Goal: Task Accomplishment & Management: Complete application form

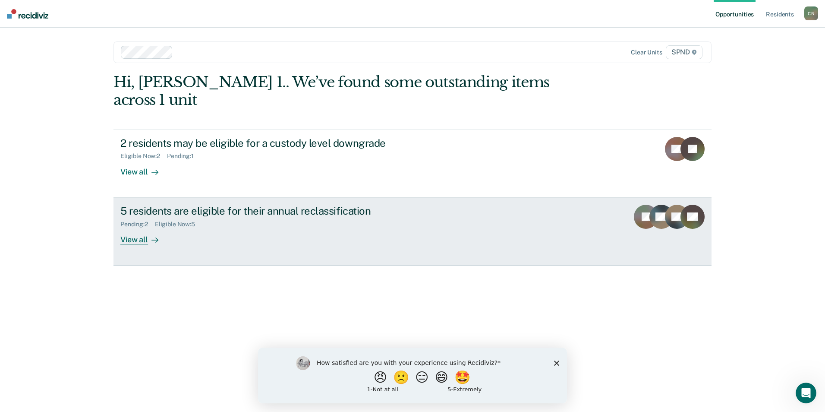
click at [147, 227] on div "View all" at bounding box center [144, 235] width 48 height 17
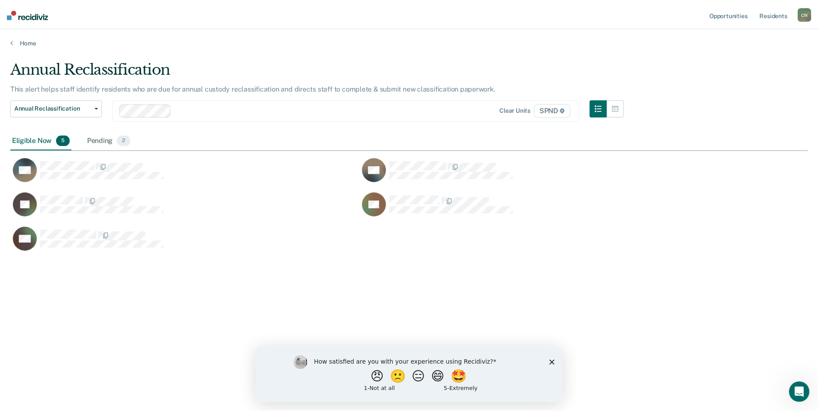
scroll to position [281, 798]
click at [447, 378] on button "😄" at bounding box center [442, 376] width 20 height 17
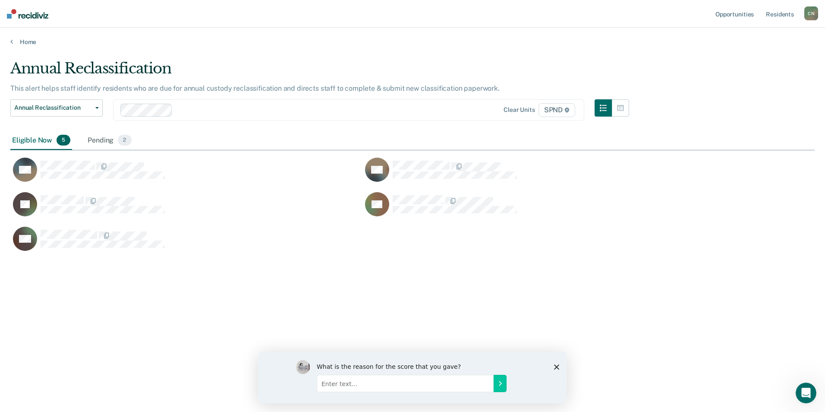
click at [422, 380] on input "Enter text..." at bounding box center [405, 382] width 177 height 17
type input "it works well and"
click at [558, 366] on icon "Close survey" at bounding box center [556, 366] width 5 height 5
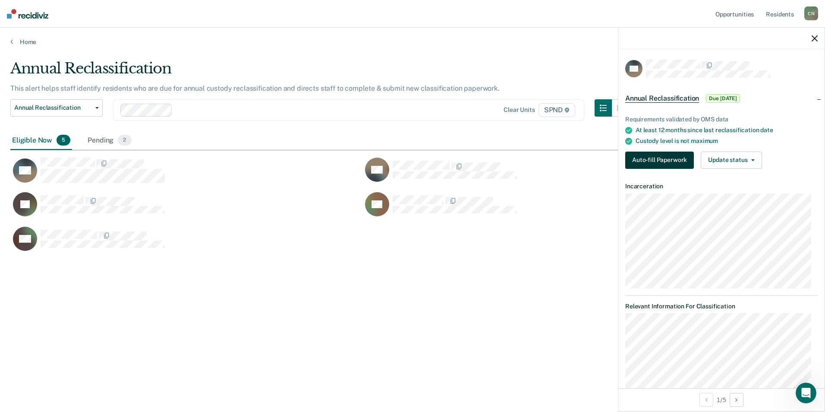
click at [660, 158] on button "Auto-fill Paperwork" at bounding box center [659, 159] width 69 height 17
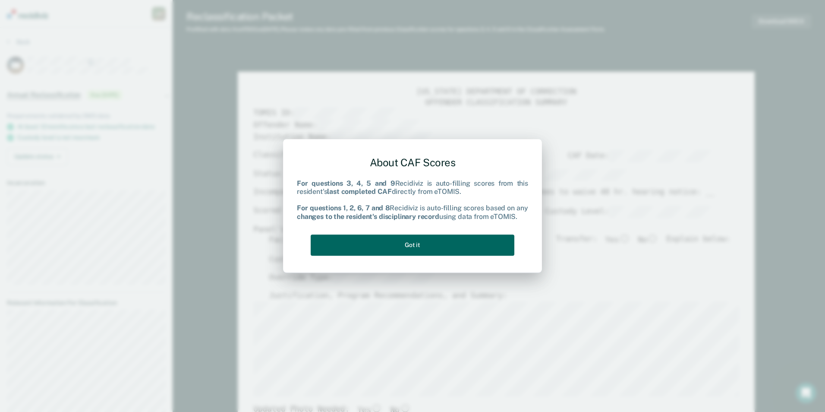
type textarea "x"
click at [407, 242] on button "Got it" at bounding box center [413, 244] width 204 height 21
